Goal: Navigation & Orientation: Find specific page/section

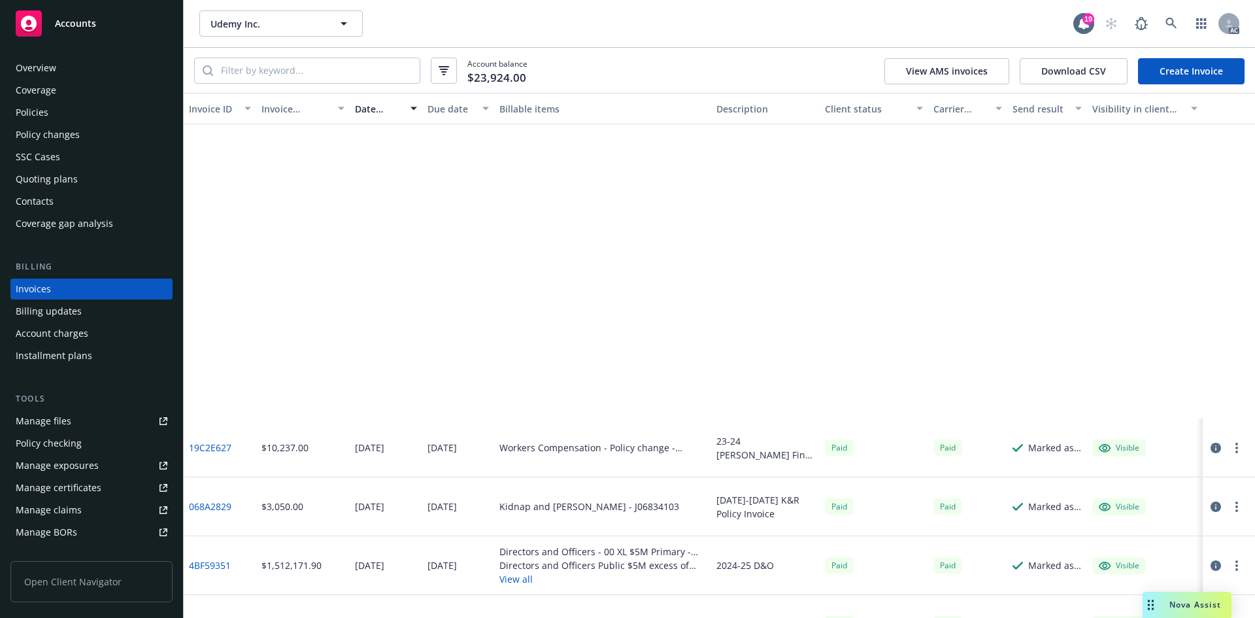
scroll to position [376, 0]
